Goal: Task Accomplishment & Management: Use online tool/utility

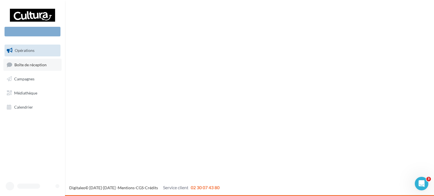
click at [32, 68] on link "Boîte de réception" at bounding box center [32, 65] width 58 height 12
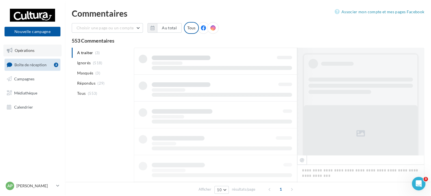
click at [32, 52] on span "Opérations" at bounding box center [25, 50] width 20 height 5
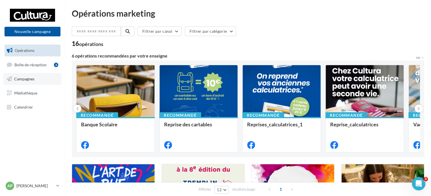
click at [27, 77] on span "Campagnes" at bounding box center [24, 79] width 20 height 5
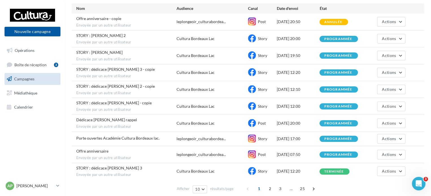
scroll to position [60, 0]
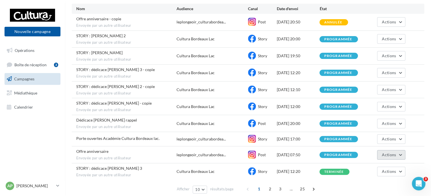
click at [395, 155] on span "Actions" at bounding box center [389, 155] width 14 height 5
click at [399, 86] on button "Actions" at bounding box center [391, 90] width 28 height 10
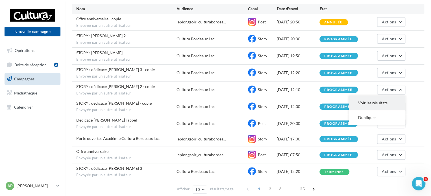
click at [374, 101] on button "Voir les résultats" at bounding box center [377, 103] width 57 height 15
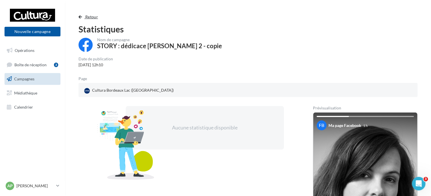
click at [81, 15] on span "button" at bounding box center [80, 17] width 3 height 4
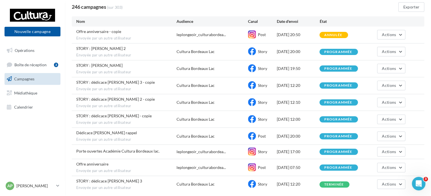
scroll to position [60, 0]
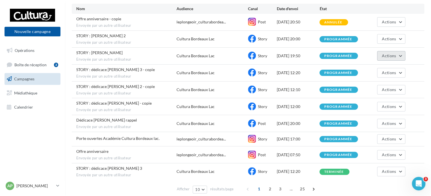
click at [393, 56] on span "Actions" at bounding box center [389, 55] width 14 height 5
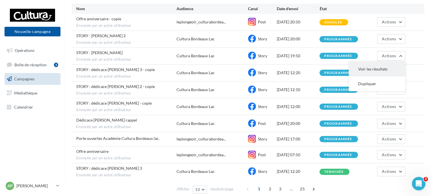
click at [380, 68] on button "Voir les résultats" at bounding box center [377, 69] width 57 height 15
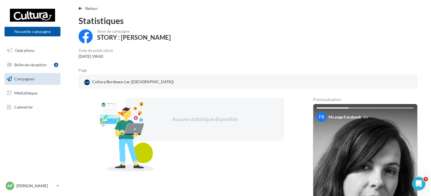
scroll to position [8, 0]
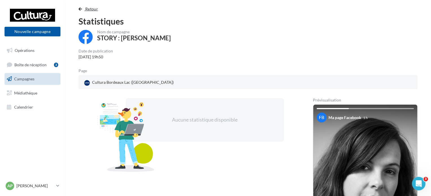
click at [89, 6] on button "Retour" at bounding box center [90, 9] width 22 height 7
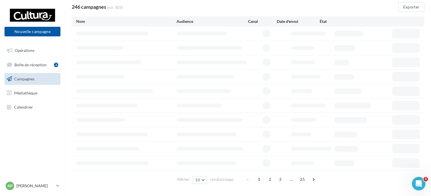
scroll to position [60, 0]
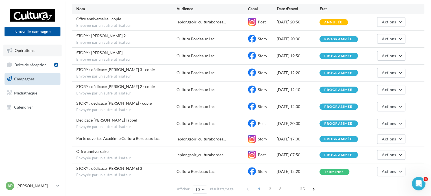
click at [26, 54] on link "Opérations" at bounding box center [32, 51] width 58 height 12
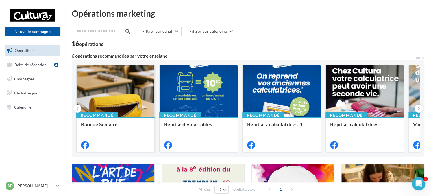
click at [118, 99] on div at bounding box center [116, 91] width 78 height 53
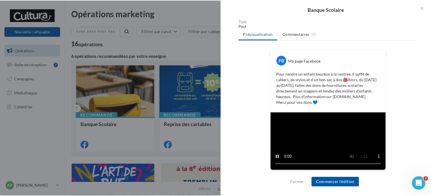
scroll to position [154, 0]
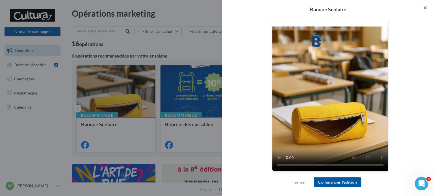
click at [423, 9] on button "button" at bounding box center [423, 8] width 23 height 17
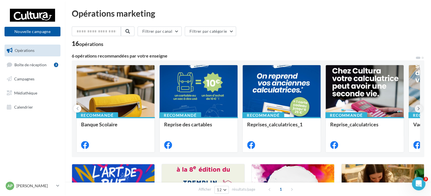
click at [419, 107] on icon at bounding box center [419, 109] width 3 height 6
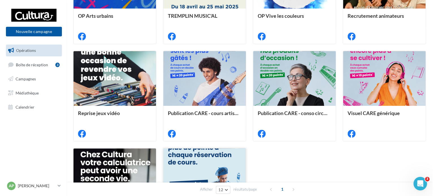
scroll to position [210, 0]
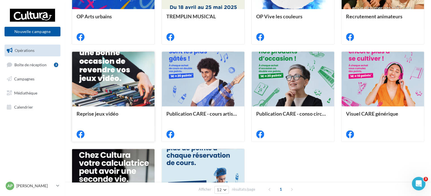
click at [110, 92] on div at bounding box center [113, 79] width 83 height 55
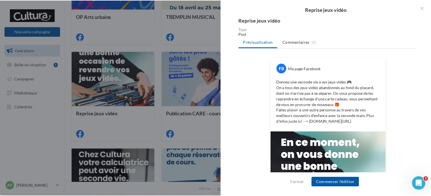
scroll to position [0, 0]
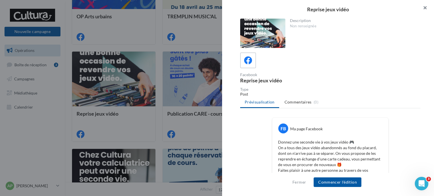
click at [424, 7] on button "button" at bounding box center [423, 8] width 23 height 17
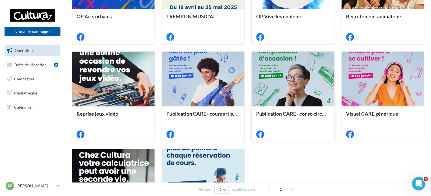
click at [260, 86] on div at bounding box center [293, 79] width 83 height 55
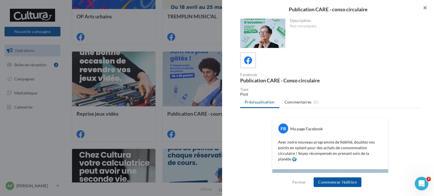
click at [427, 9] on button "button" at bounding box center [423, 8] width 23 height 17
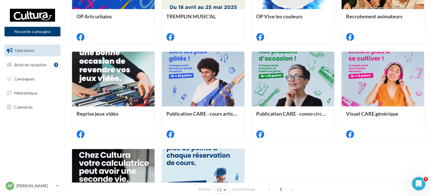
click at [20, 31] on button "Nouvelle campagne" at bounding box center [33, 32] width 56 height 10
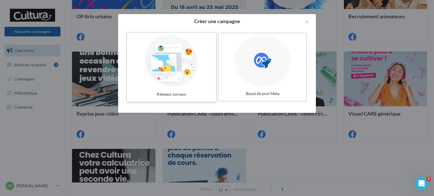
click at [181, 63] on div at bounding box center [171, 61] width 85 height 52
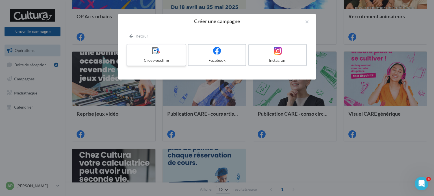
click at [176, 59] on div "Cross-posting" at bounding box center [156, 61] width 54 height 6
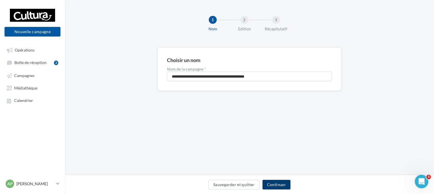
click at [272, 188] on button "Continuer" at bounding box center [277, 184] width 28 height 10
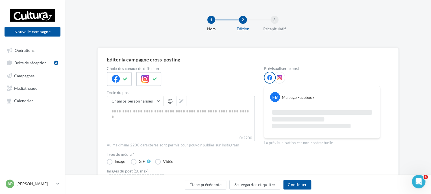
scroll to position [107, 0]
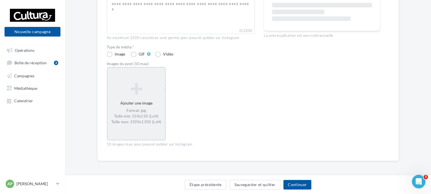
click at [139, 103] on div "Ajouter une image Format: jpg Taille min: 150x150 (LxH) Taille max: 1920x1350 (…" at bounding box center [136, 103] width 57 height 47
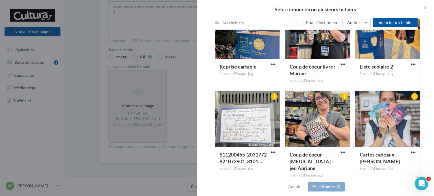
scroll to position [1063, 0]
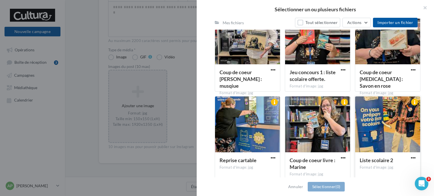
click at [417, 103] on div at bounding box center [414, 103] width 11 height 13
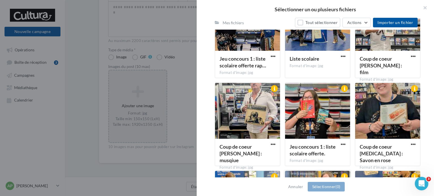
scroll to position [981, 0]
